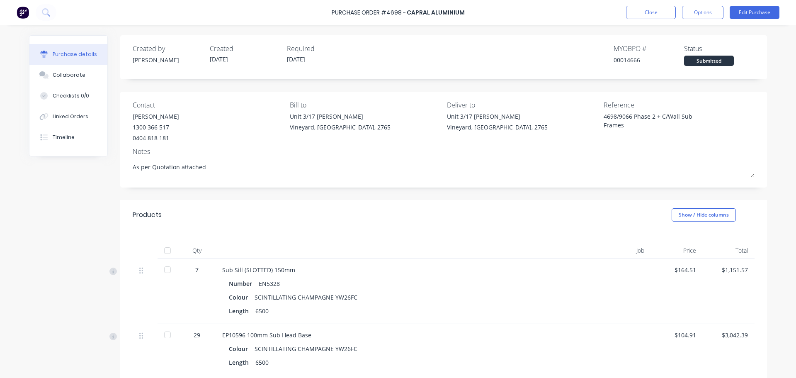
scroll to position [651, 0]
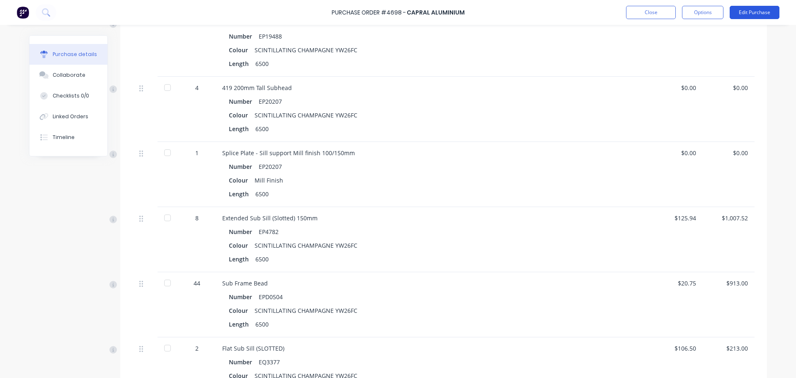
click at [745, 10] on button "Edit Purchase" at bounding box center [755, 12] width 50 height 13
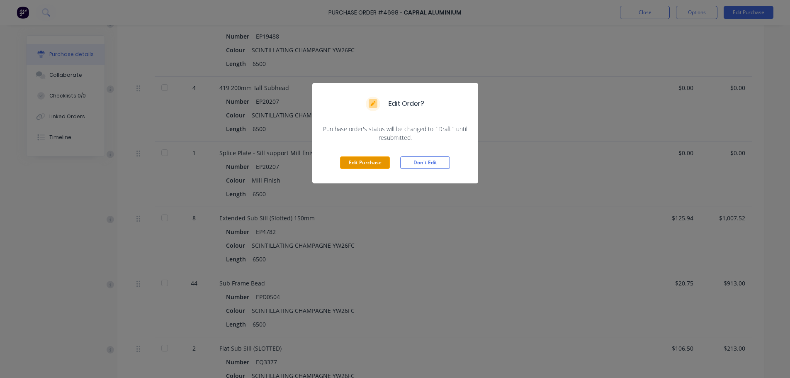
click at [366, 162] on button "Edit Purchase" at bounding box center [365, 162] width 50 height 12
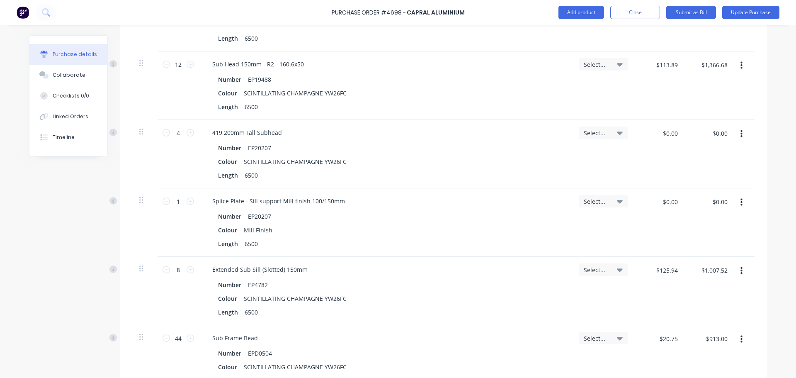
scroll to position [657, 0]
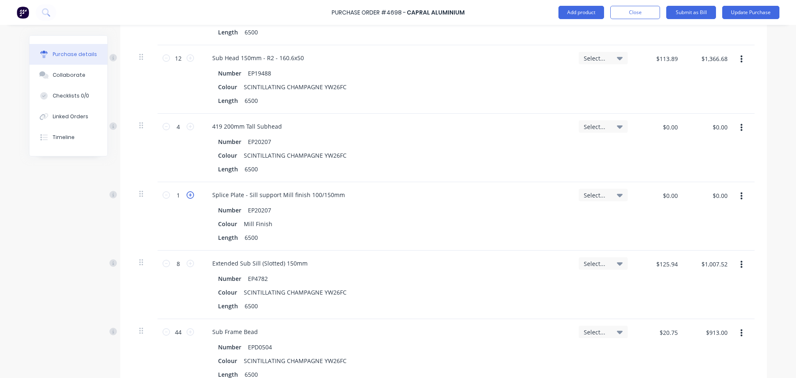
click at [187, 195] on icon at bounding box center [190, 194] width 7 height 7
type textarea "x"
type input "2"
type textarea "x"
click at [664, 197] on input "$0.00" at bounding box center [669, 195] width 25 height 13
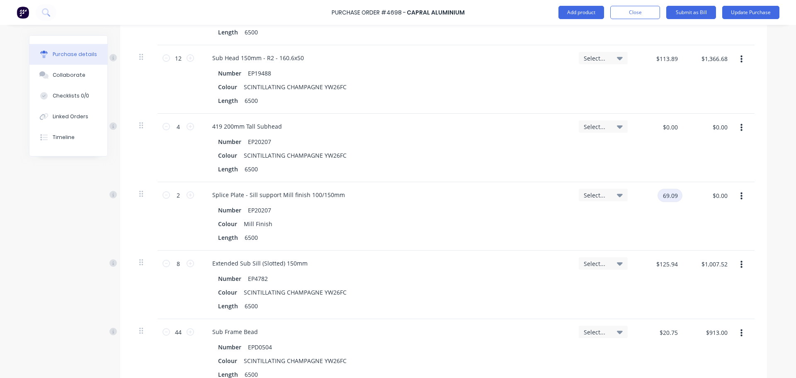
type input "69.09"
type textarea "x"
type input "$69.09"
type input "$138.18"
click at [606, 224] on div "Select..." at bounding box center [603, 216] width 62 height 68
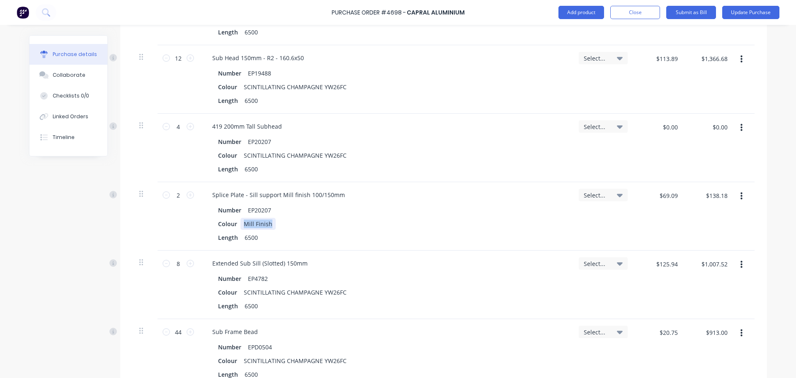
drag, startPoint x: 268, startPoint y: 223, endPoint x: 245, endPoint y: 227, distance: 23.4
click at [233, 225] on div "Colour Mill Finish" at bounding box center [384, 224] width 338 height 12
drag, startPoint x: 252, startPoint y: 226, endPoint x: 419, endPoint y: 218, distance: 166.8
click at [419, 218] on div "Colour Mill Finish" at bounding box center [384, 224] width 338 height 12
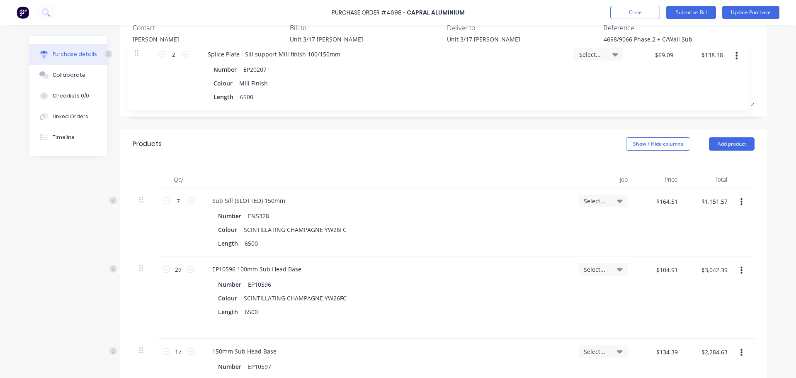
scroll to position [76, 0]
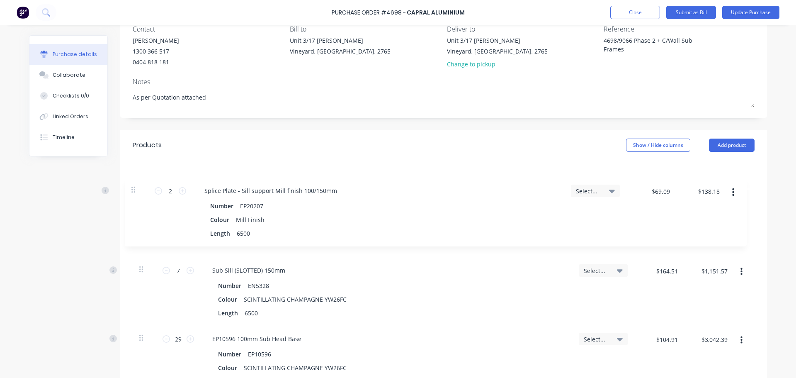
drag, startPoint x: 138, startPoint y: 195, endPoint x: 135, endPoint y: 189, distance: 6.1
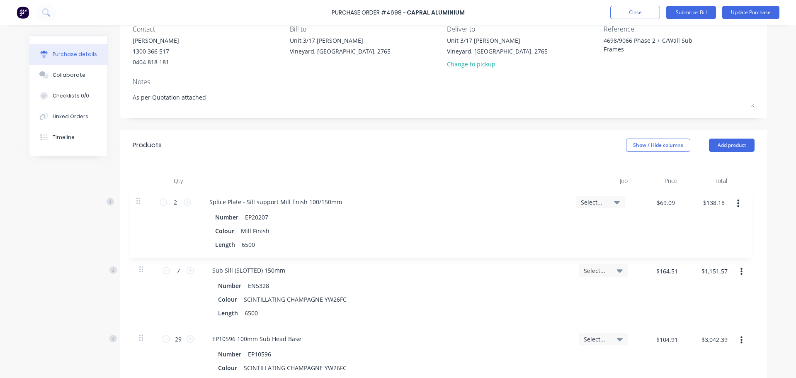
type textarea "x"
type input "2"
type input "$69.09"
type input "$138.18"
type input "7"
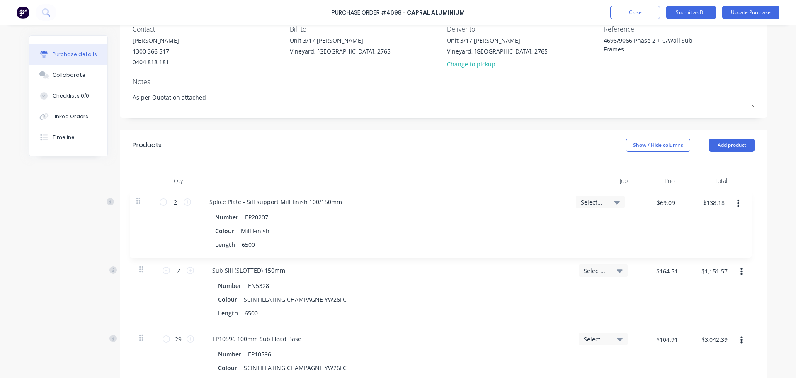
type input "$164.51"
type input "$1,151.57"
type input "29"
type input "$104.91"
type input "$3,042.39"
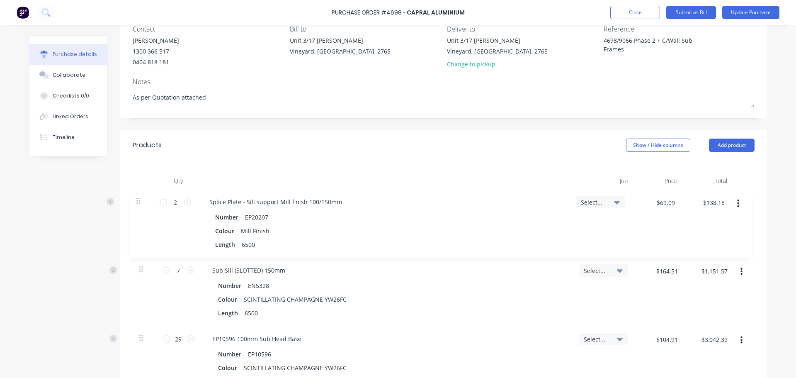
type input "17"
type input "$134.39"
type input "$2,284.63"
type input "5"
type input "$237.66"
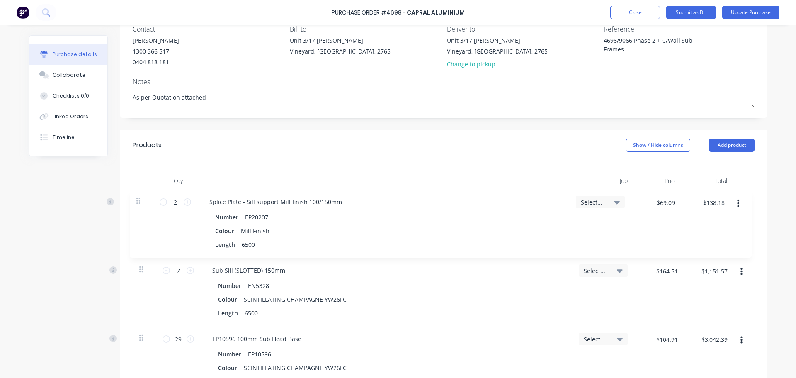
type input "$1,188.30"
type input "7"
type input "$20.67"
type input "$144.69"
type input "14"
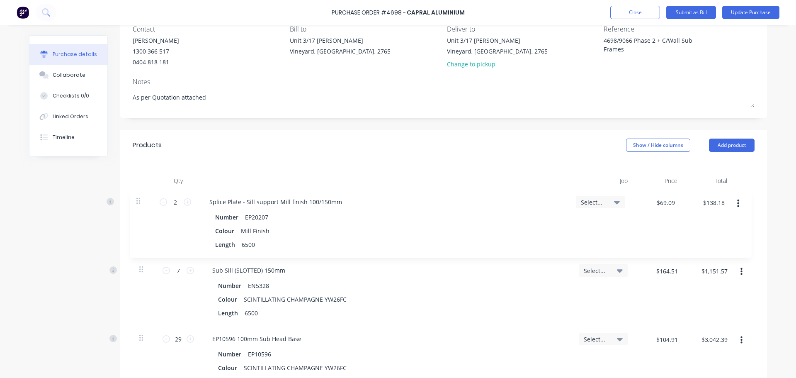
type input "$88.25"
type input "$1,235.50"
type input "12"
type input "$113.89"
type input "$1,366.68"
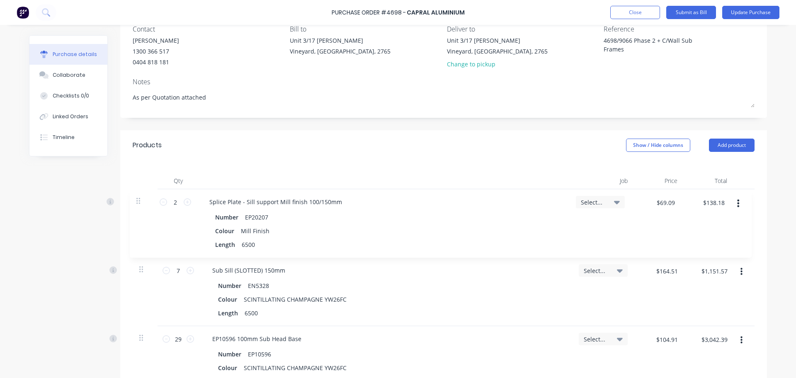
type input "4"
type input "$0.00"
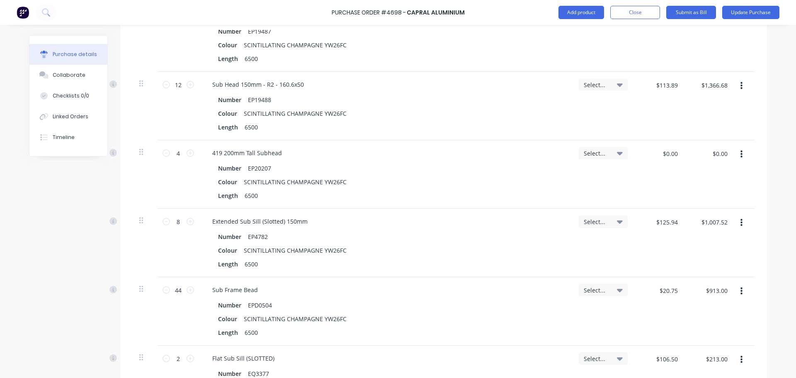
scroll to position [701, 0]
type textarea "x"
click at [665, 153] on input "$0.00" at bounding box center [669, 151] width 25 height 13
type input "433.89"
type textarea "x"
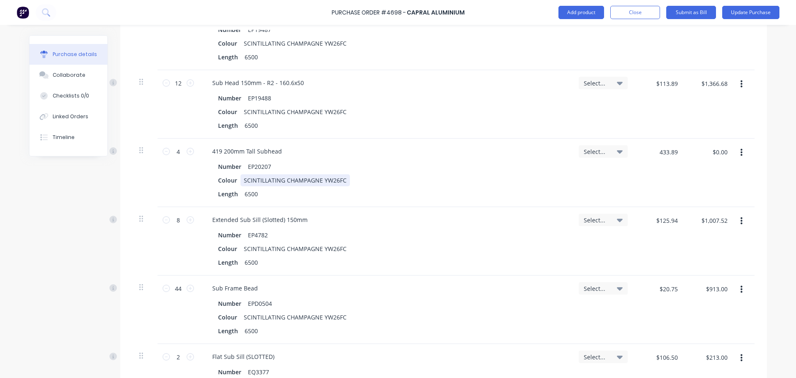
type input "$433.89"
type input "$1,735.56"
click at [459, 181] on div "Colour SCINTILLATING CHAMPAGNE YW26FC" at bounding box center [384, 180] width 338 height 12
type textarea "x"
